Goal: Information Seeking & Learning: Learn about a topic

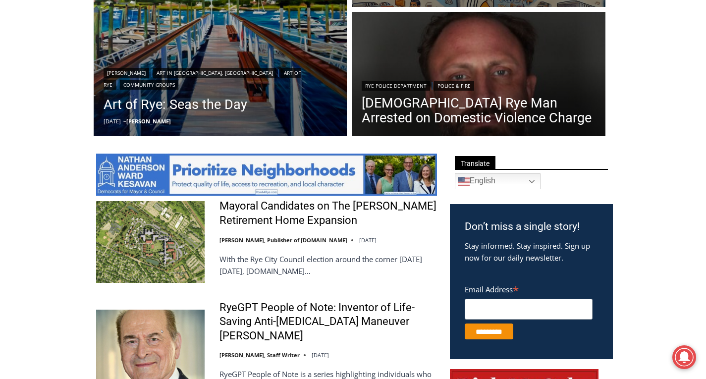
scroll to position [396, 0]
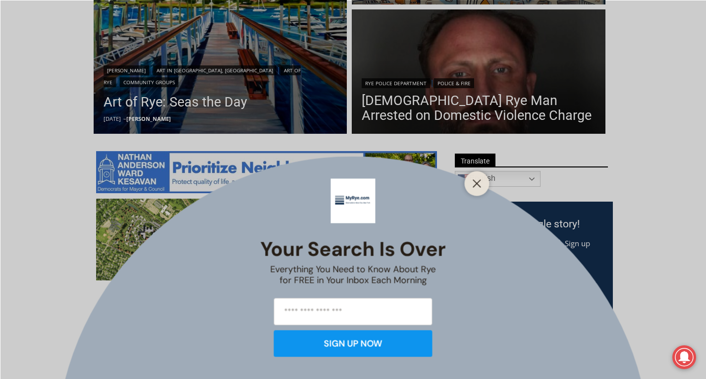
click at [316, 211] on div "Your Search is Over Everything You Need to Know About Rye for FREE in Your Inbo…" at bounding box center [353, 189] width 706 height 379
click at [480, 182] on icon "Close" at bounding box center [477, 183] width 9 height 9
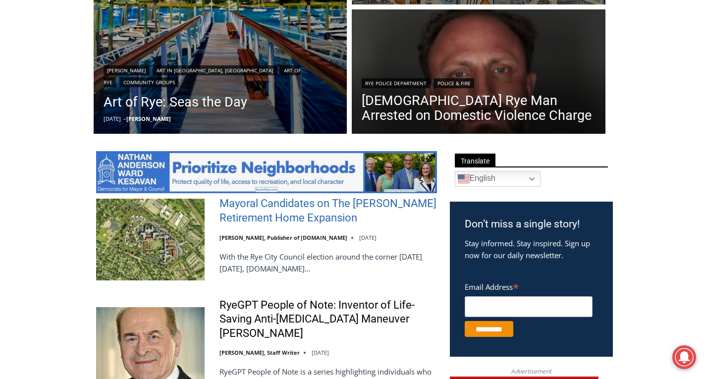
click at [256, 212] on link "Mayoral Candidates on The [PERSON_NAME] Retirement Home Expansion" at bounding box center [327, 211] width 217 height 28
